Goal: Task Accomplishment & Management: Use online tool/utility

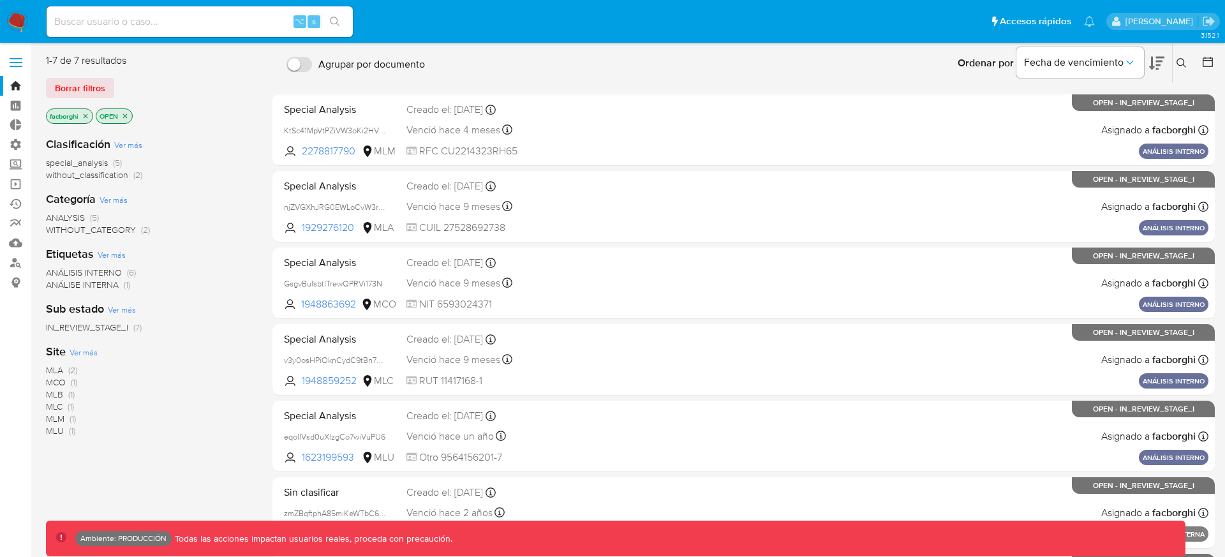
click at [700, 52] on div "Ordenar por Fecha de vencimiento No es posible ordenar los resultados mientras …" at bounding box center [823, 63] width 785 height 40
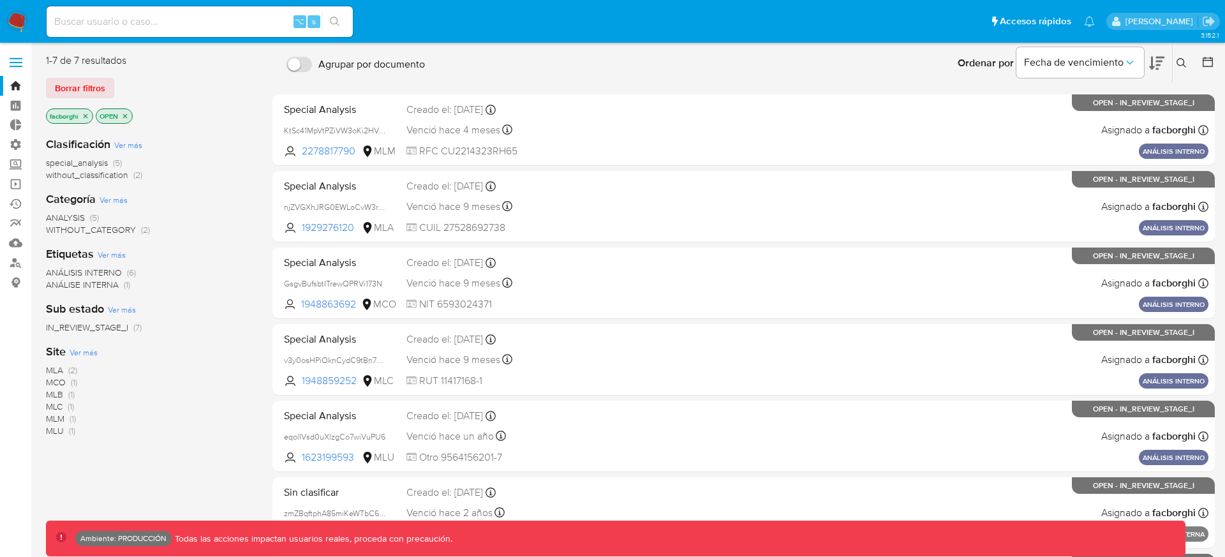
click at [700, 52] on div "Ordenar por Fecha de vencimiento No es posible ordenar los resultados mientras …" at bounding box center [823, 63] width 785 height 40
click at [700, 53] on div "Ordenar por Fecha de vencimiento No es posible ordenar los resultados mientras …" at bounding box center [823, 63] width 785 height 40
click at [91, 91] on span "Borrar filtros" at bounding box center [80, 88] width 50 height 18
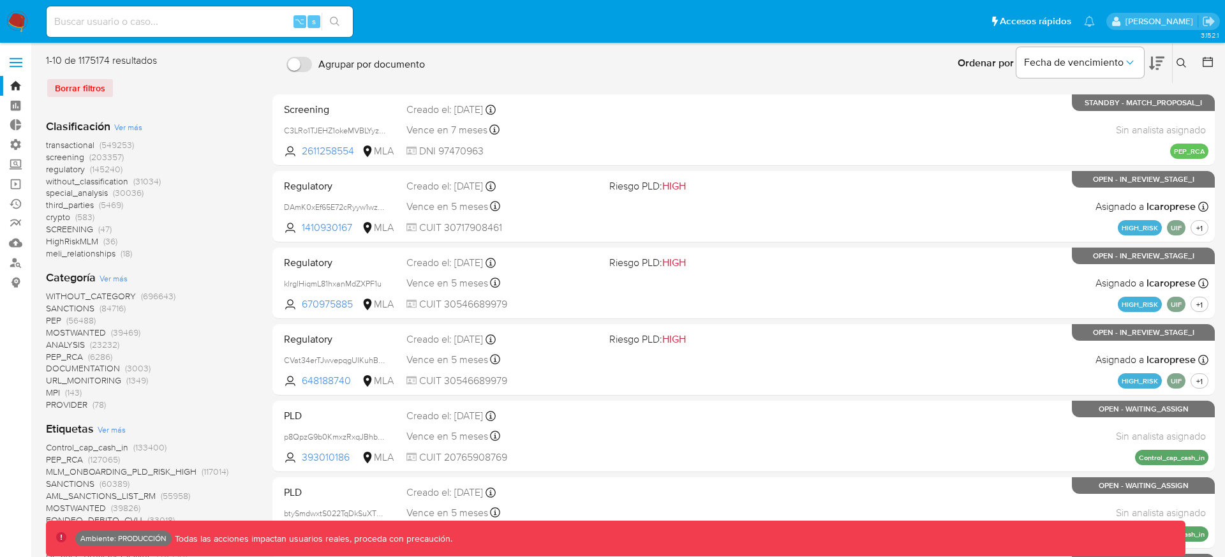
click at [104, 142] on span "(549253)" at bounding box center [117, 144] width 34 height 13
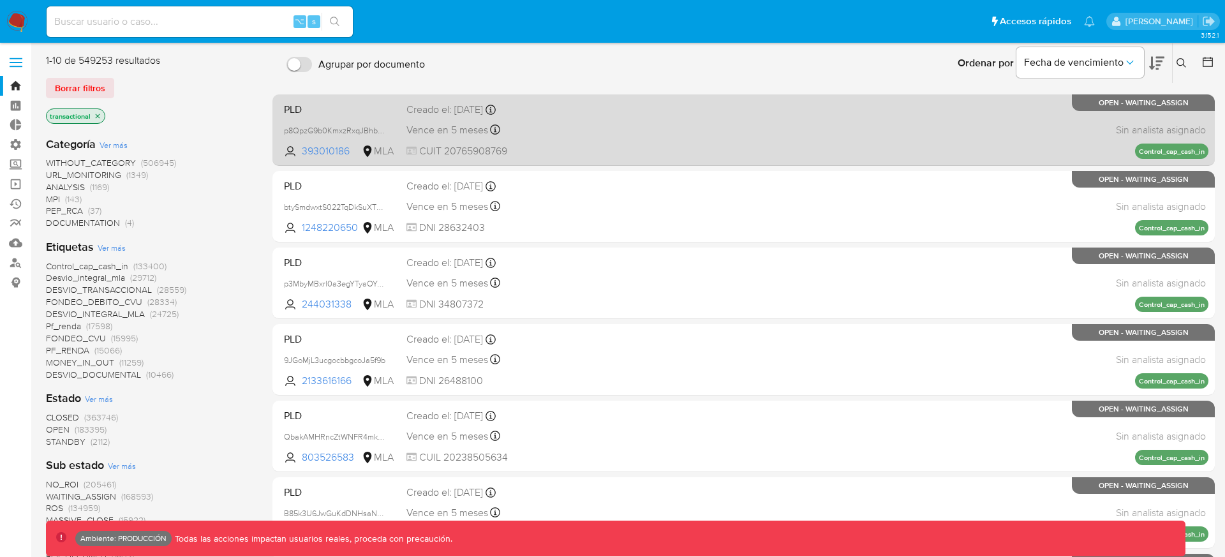
click at [585, 121] on div "Vence en 5 meses Vence el 22/01/2026 23:26:22" at bounding box center [502, 129] width 193 height 17
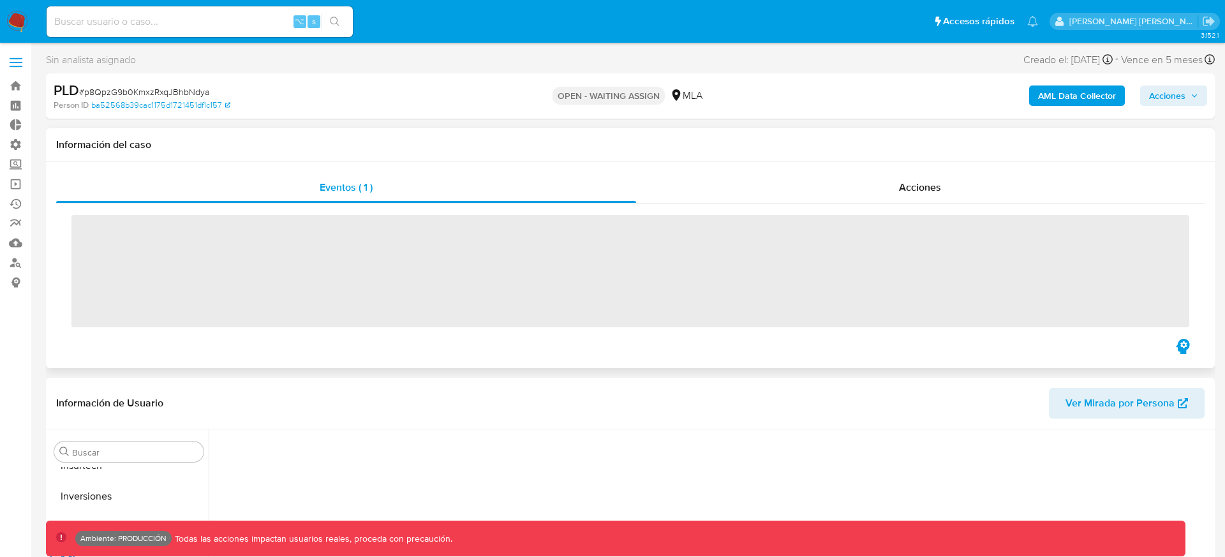
scroll to position [570, 0]
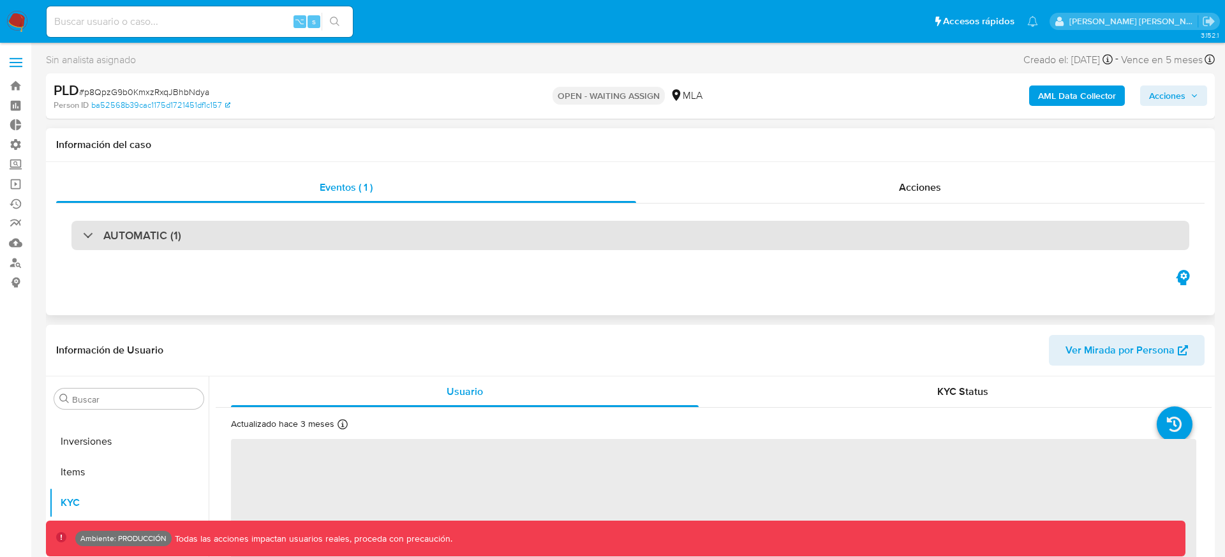
click at [660, 229] on div "AUTOMATIC (1)" at bounding box center [629, 235] width 1117 height 29
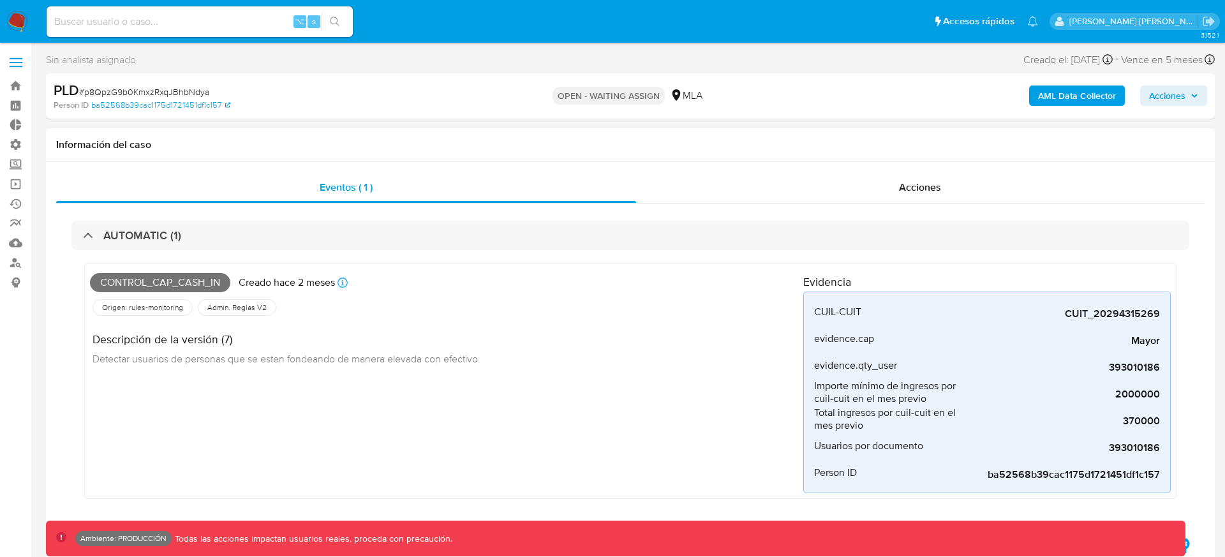
select select "10"
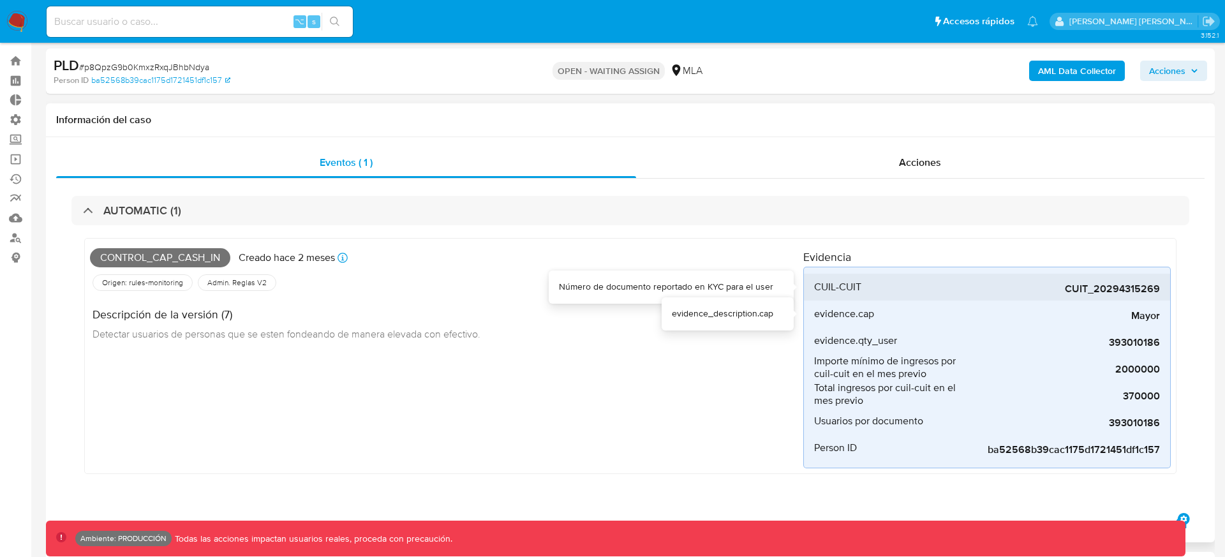
click at [973, 300] on div "Mayor" at bounding box center [1063, 313] width 191 height 27
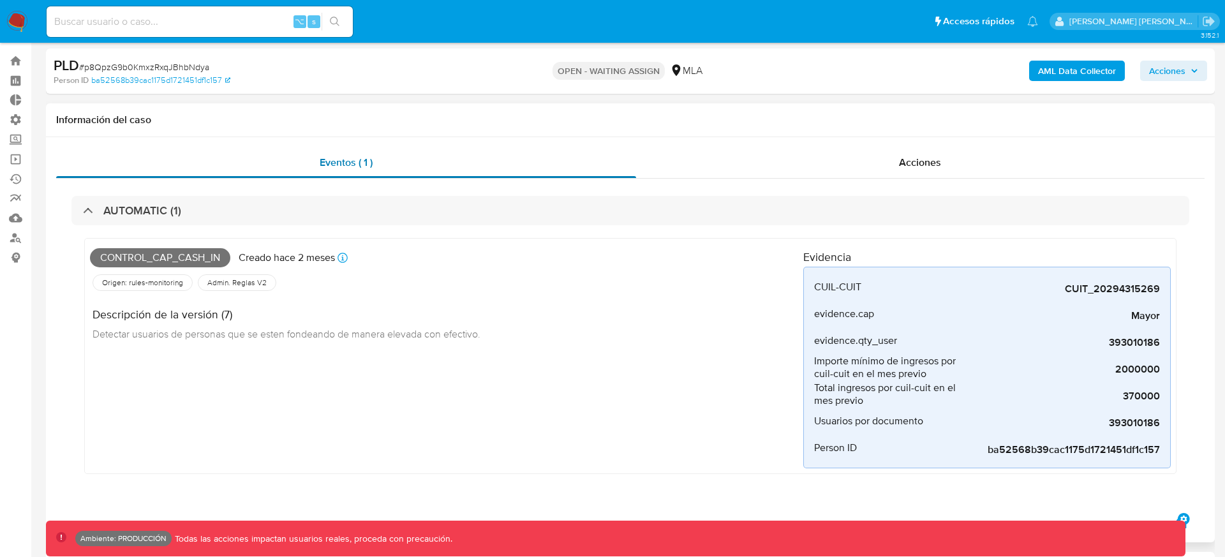
click at [626, 170] on div "Eventos ( 1 )" at bounding box center [346, 162] width 580 height 31
click at [17, 178] on link "Ejecuciones automáticas" at bounding box center [76, 179] width 152 height 20
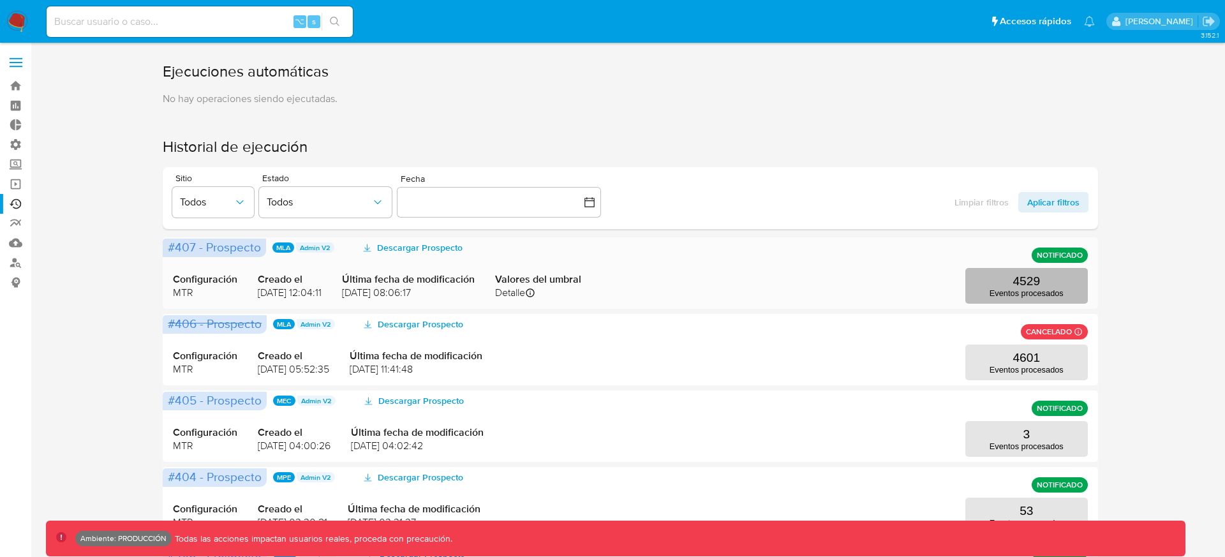
click at [1017, 275] on p "4529" at bounding box center [1025, 281] width 27 height 14
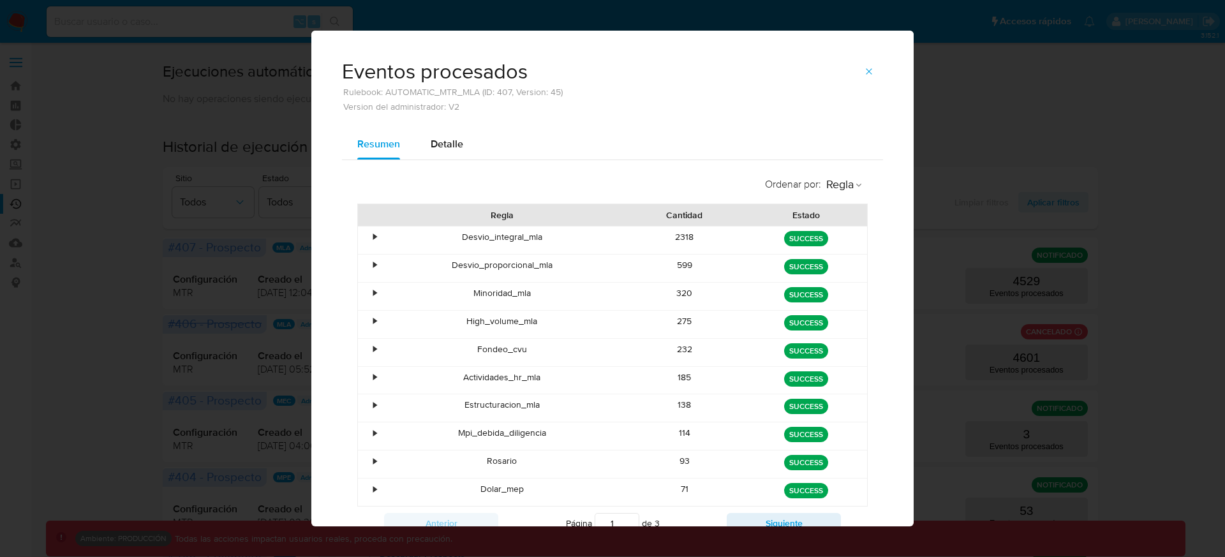
click at [376, 237] on div "•" at bounding box center [374, 237] width 3 height 12
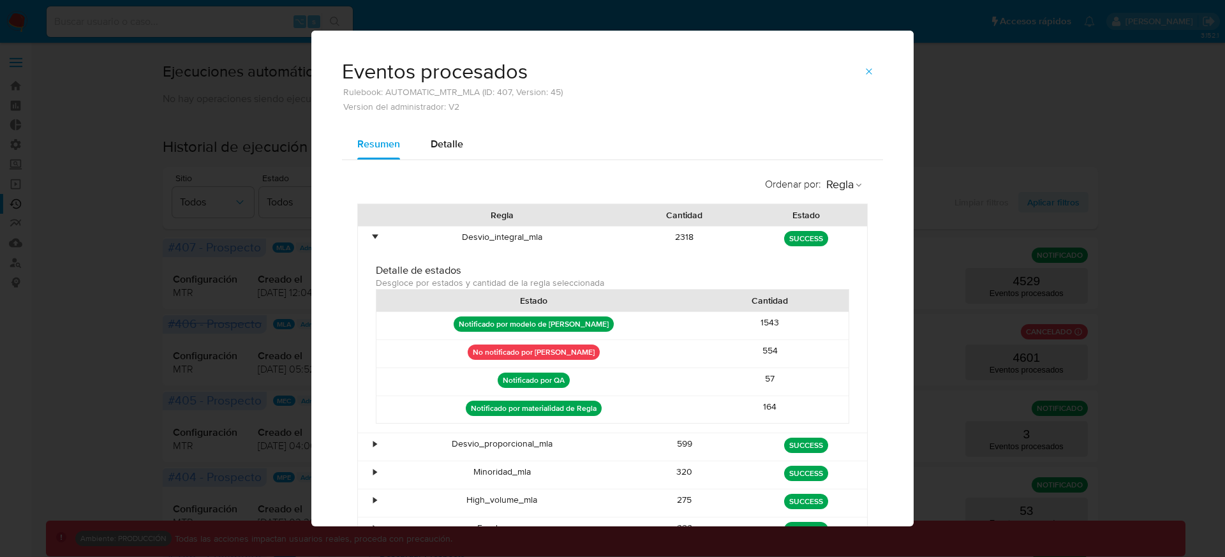
click at [376, 237] on div "•" at bounding box center [374, 237] width 3 height 12
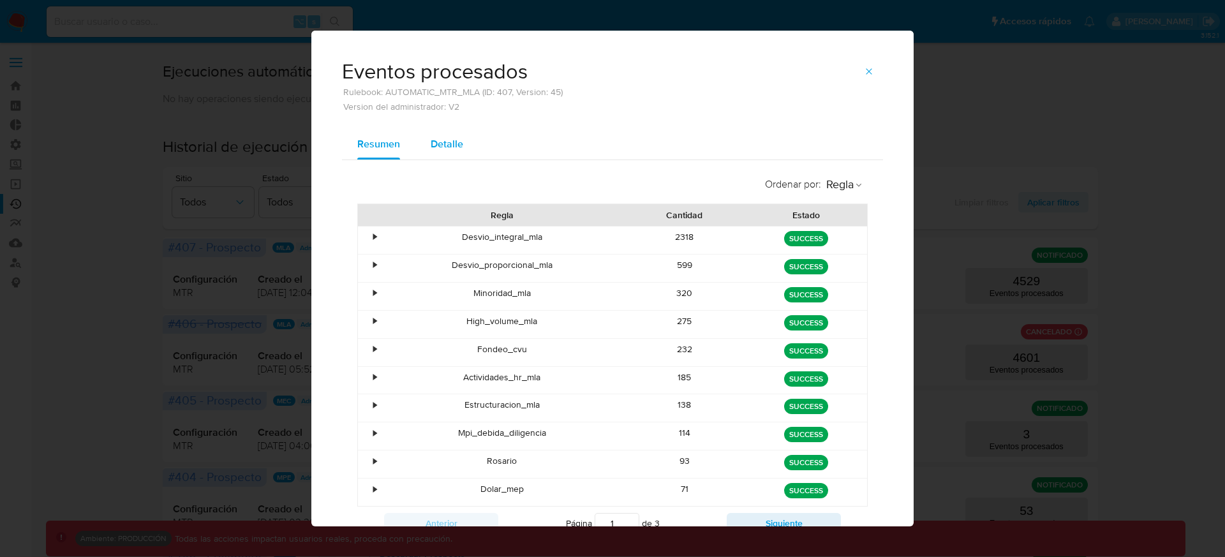
click at [441, 147] on span "Detalle" at bounding box center [447, 143] width 33 height 15
select select "10"
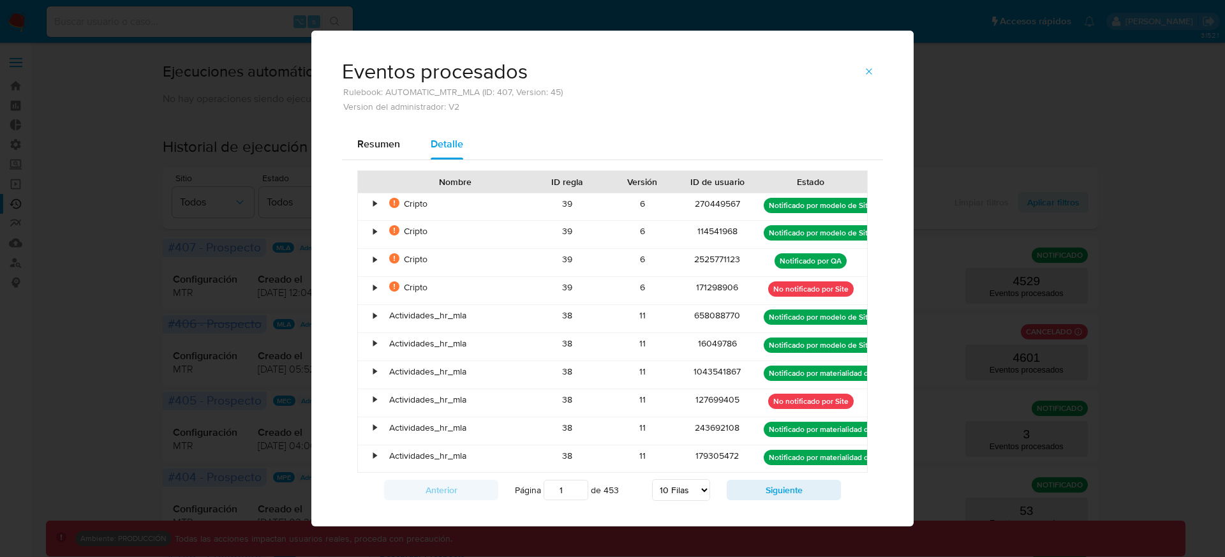
click at [376, 203] on div "•" at bounding box center [374, 204] width 3 height 12
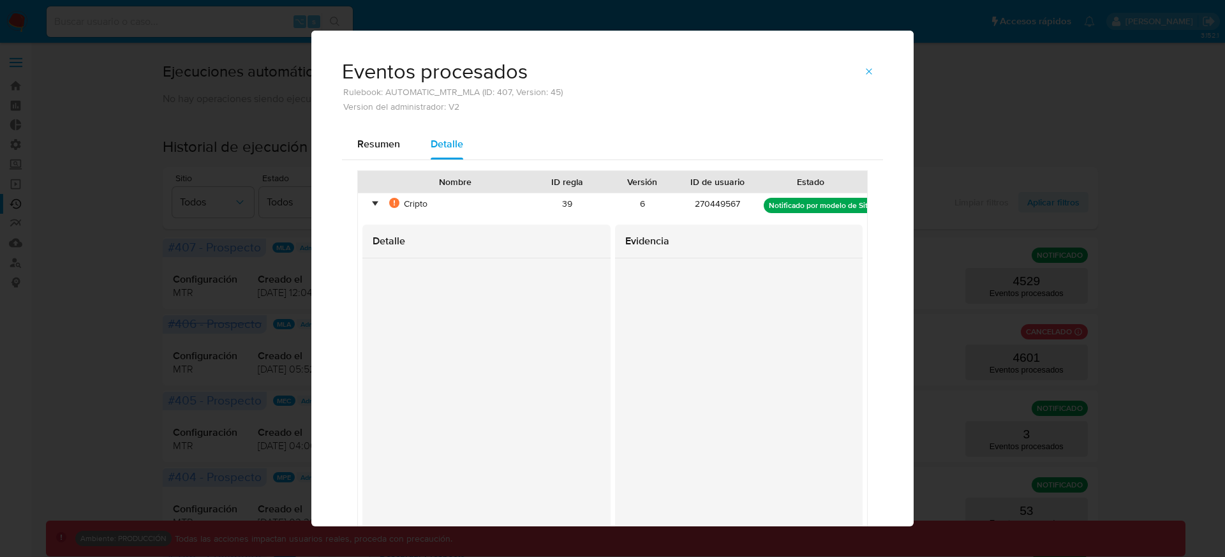
click at [981, 71] on div "Eventos procesados Rulebook: AUTOMATIC_MTR_MLA (ID: 407, Version: 45) Version d…" at bounding box center [612, 278] width 1225 height 557
